Goal: Information Seeking & Learning: Compare options

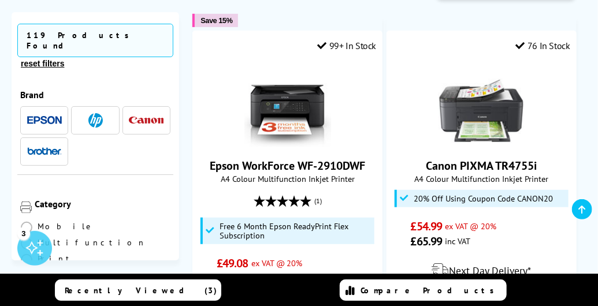
scroll to position [231, 0]
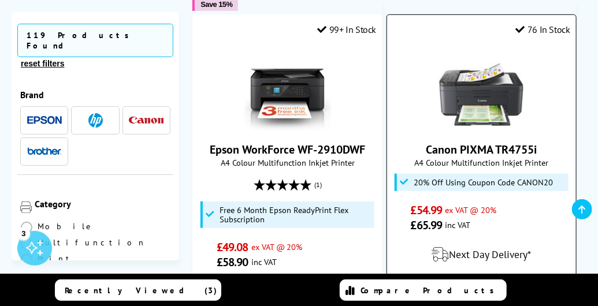
click at [481, 125] on img at bounding box center [481, 87] width 87 height 87
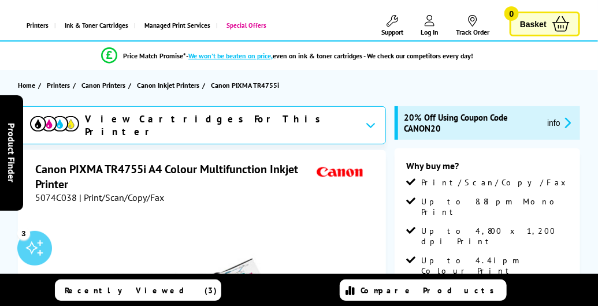
scroll to position [58, 0]
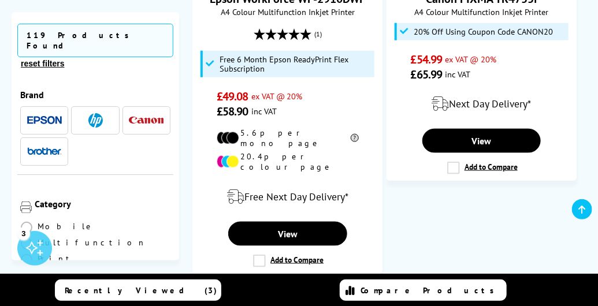
scroll to position [404, 0]
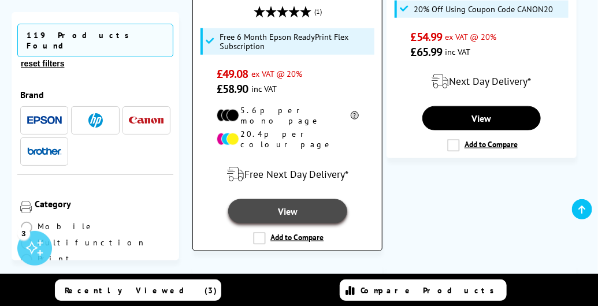
click at [332, 199] on link "View" at bounding box center [287, 211] width 118 height 24
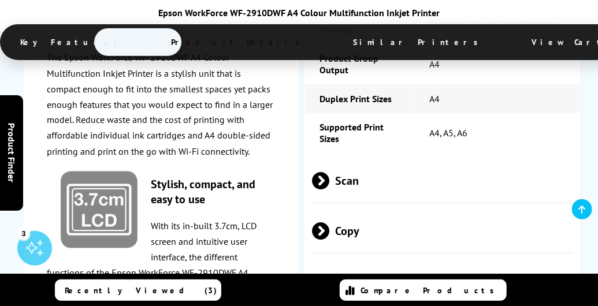
scroll to position [1993, 0]
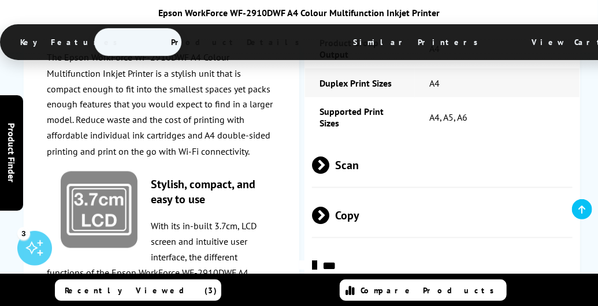
click at [329, 207] on span at bounding box center [329, 215] width 0 height 17
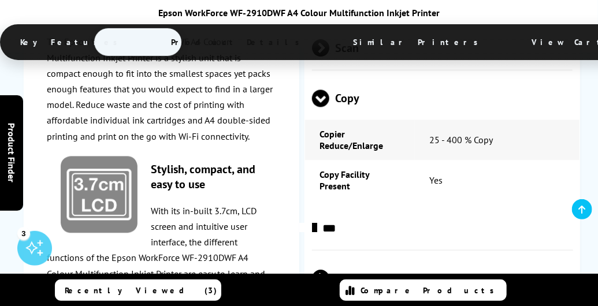
scroll to position [2108, 0]
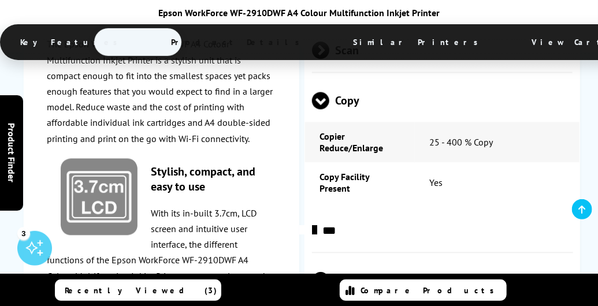
click at [329, 272] on span at bounding box center [329, 280] width 0 height 17
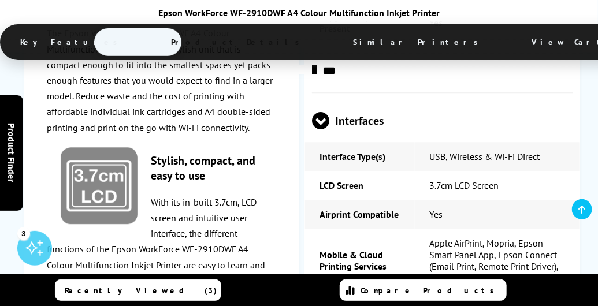
scroll to position [2282, 0]
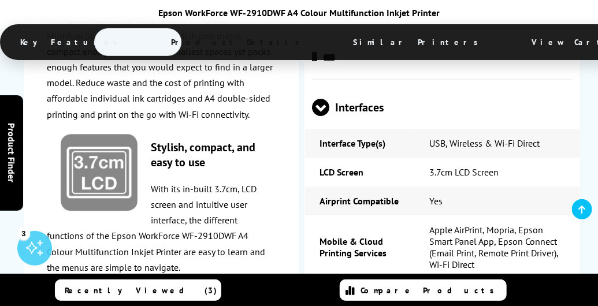
click at [329, 298] on span at bounding box center [329, 306] width 0 height 17
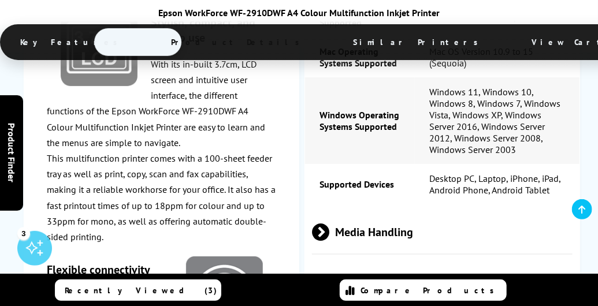
scroll to position [2628, 0]
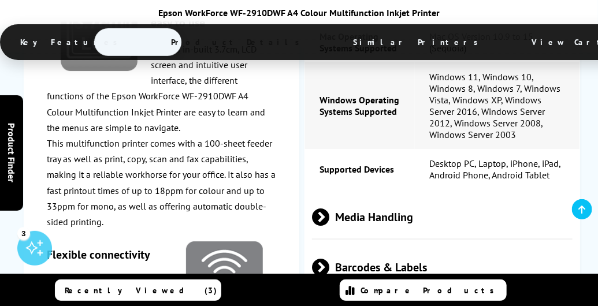
click at [329, 208] on span at bounding box center [329, 216] width 0 height 17
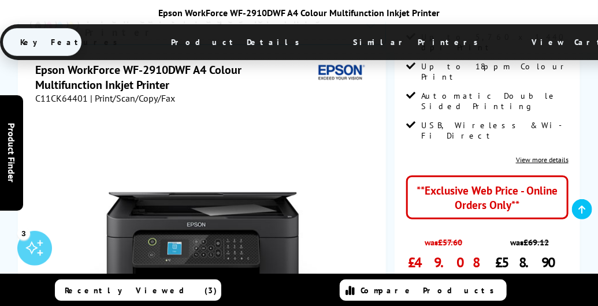
scroll to position [203, 0]
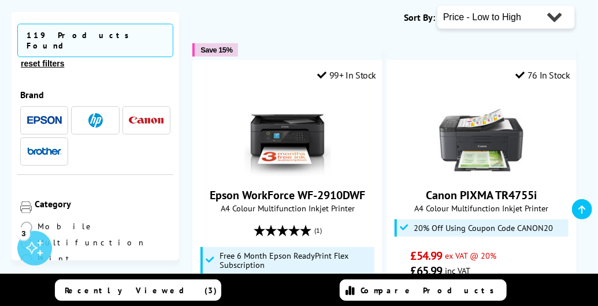
scroll to position [173, 0]
